Goal: Information Seeking & Learning: Learn about a topic

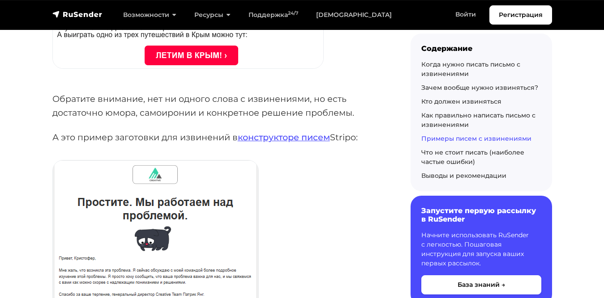
scroll to position [6847, 0]
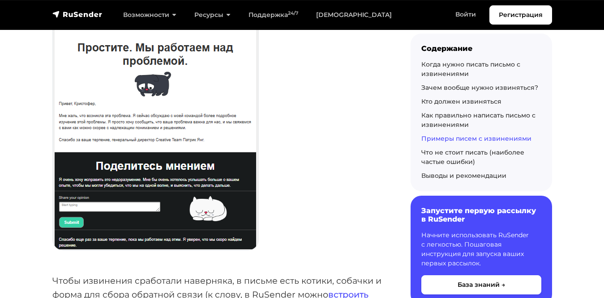
scroll to position [6983, 0]
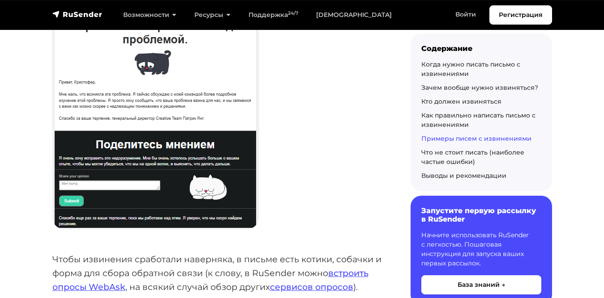
click at [101, 253] on p "Чтобы извинения сработали наверняка, в письме есть котики, собачки и форма для …" at bounding box center [216, 273] width 329 height 41
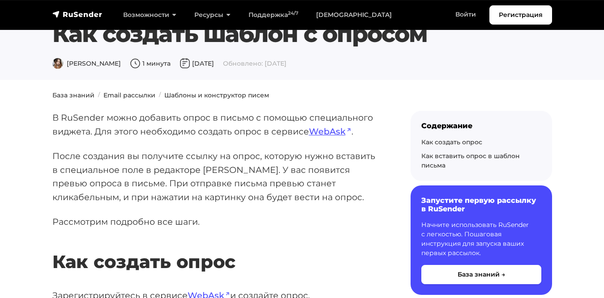
scroll to position [17, 0]
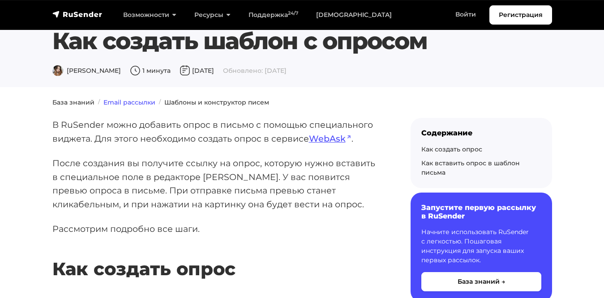
click at [113, 99] on link "Email рассылки" at bounding box center [129, 102] width 52 height 8
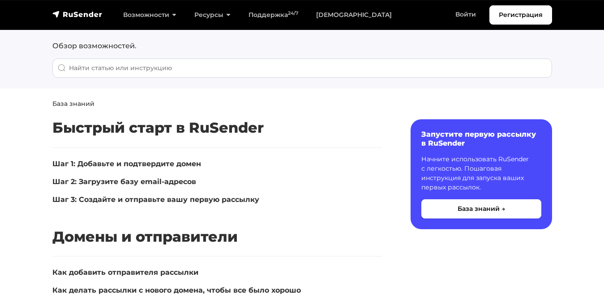
scroll to position [23, 0]
